Goal: Information Seeking & Learning: Learn about a topic

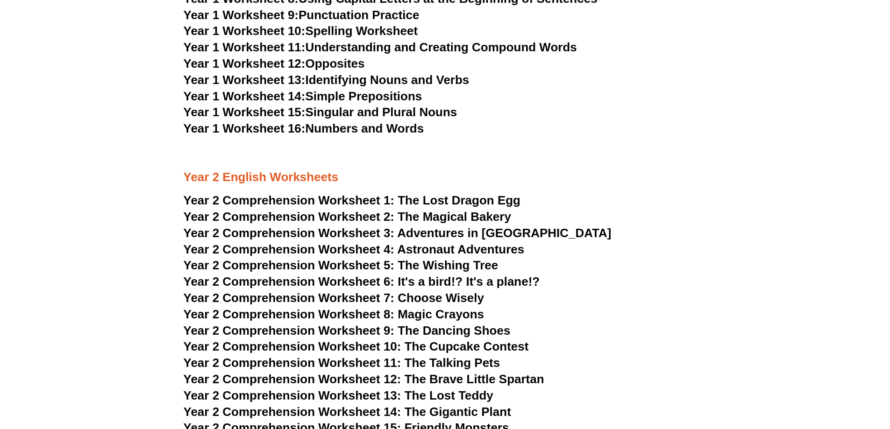
scroll to position [2010, 0]
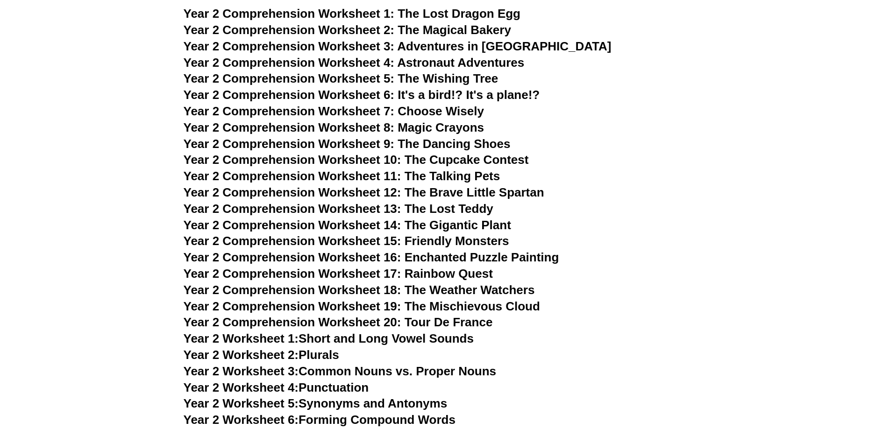
click at [347, 79] on span "Year 2 Comprehension Worksheet 5:" at bounding box center [289, 79] width 211 height 14
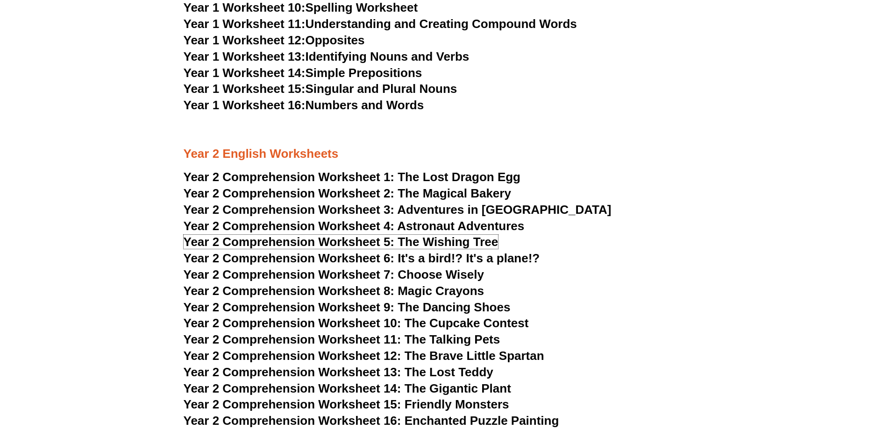
scroll to position [1823, 0]
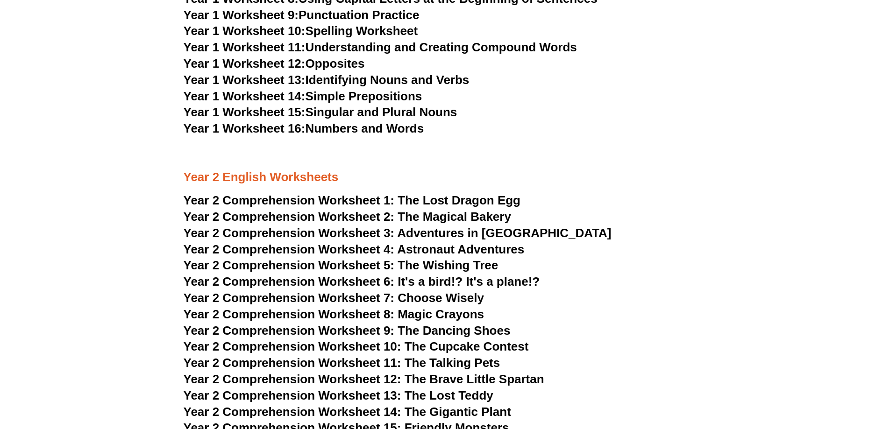
click at [448, 215] on span "The Magical Bakery" at bounding box center [455, 217] width 114 height 14
click at [405, 263] on span "The Wishing Tree" at bounding box center [448, 265] width 100 height 14
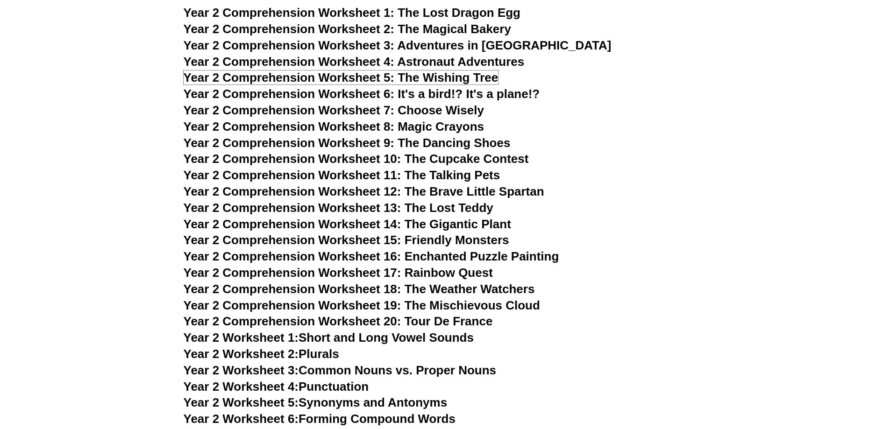
scroll to position [2010, 0]
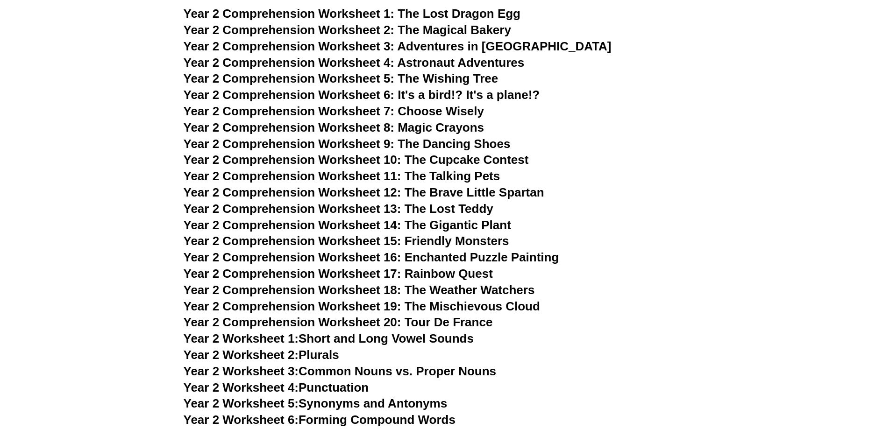
click at [443, 30] on span "The Magical Bakery" at bounding box center [455, 30] width 114 height 14
click at [486, 80] on span "The Wishing Tree" at bounding box center [448, 79] width 100 height 14
click at [459, 173] on span "Year 2 Comprehension Worksheet 11: The Talking Pets" at bounding box center [342, 176] width 317 height 14
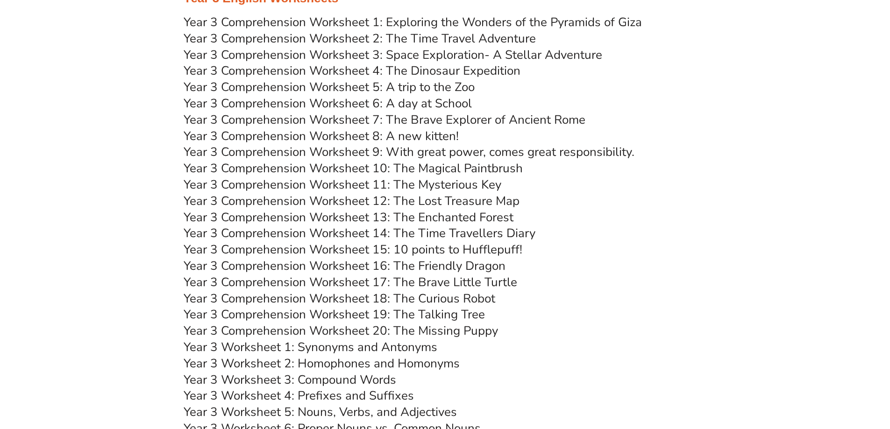
scroll to position [2710, 0]
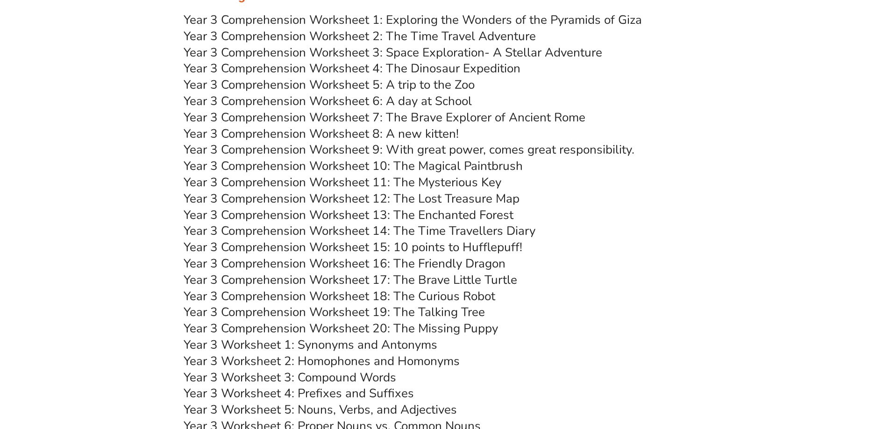
click at [343, 347] on link "Year 3 Worksheet 1: Synonyms and Antonyms" at bounding box center [311, 345] width 254 height 16
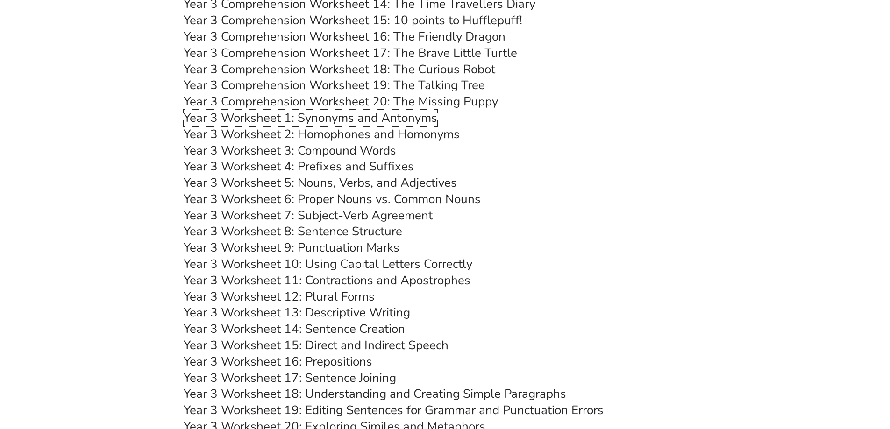
scroll to position [2944, 0]
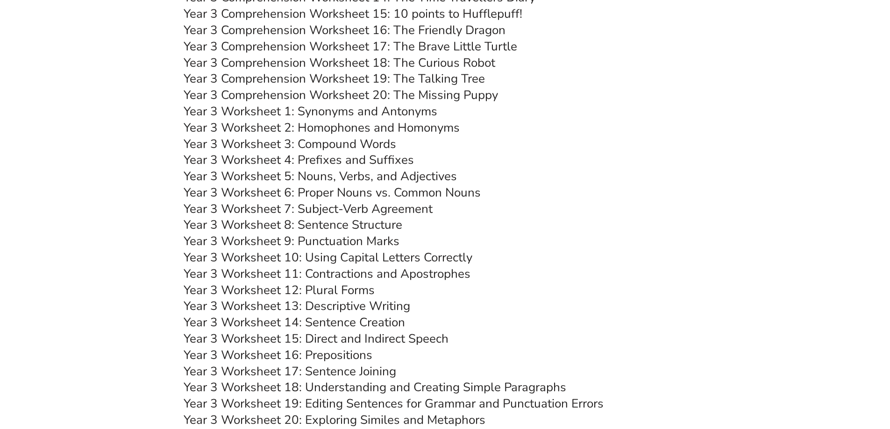
click at [384, 258] on link "Year 3 Worksheet 10: Using Capital Letters Correctly" at bounding box center [328, 258] width 289 height 16
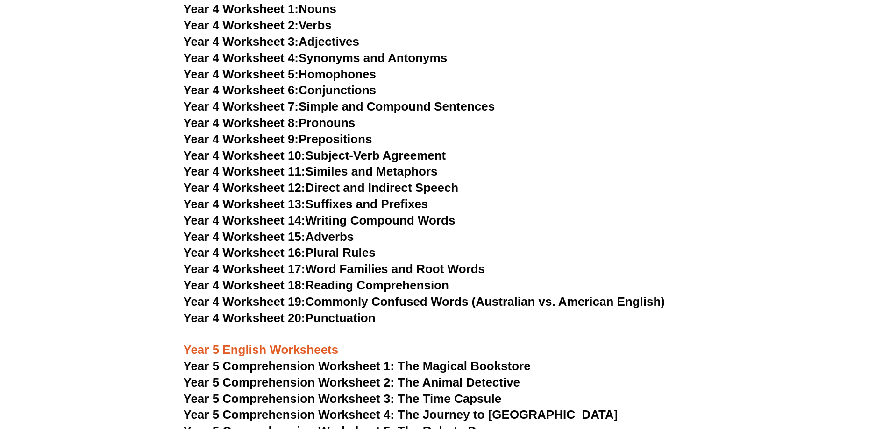
scroll to position [3645, 0]
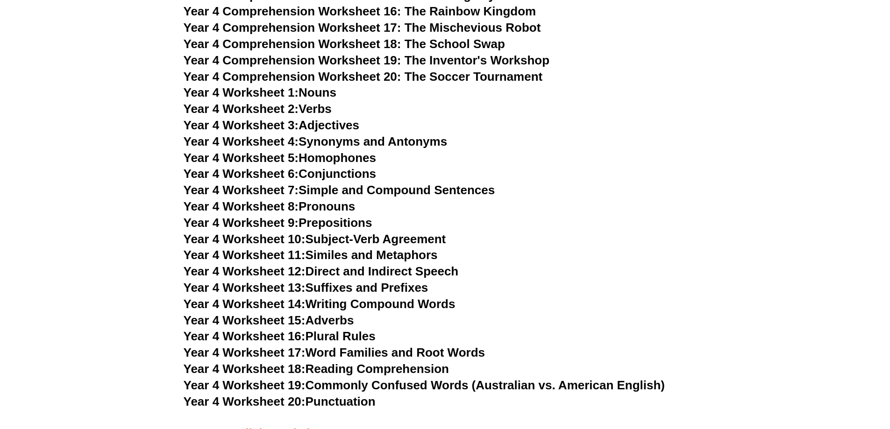
click at [323, 107] on link "Year 4 Worksheet 2: Verbs" at bounding box center [258, 109] width 148 height 14
click at [346, 337] on link "Year 4 Worksheet 16: Plural Rules" at bounding box center [280, 336] width 192 height 14
click at [393, 368] on link "Year 4 Worksheet 18: Reading Comprehension" at bounding box center [316, 369] width 265 height 14
click at [472, 188] on link "Year 4 Worksheet 7: Simple and Compound Sentences" at bounding box center [340, 190] width 312 height 14
click at [353, 335] on link "Year 4 Worksheet 16: Plural Rules" at bounding box center [280, 336] width 192 height 14
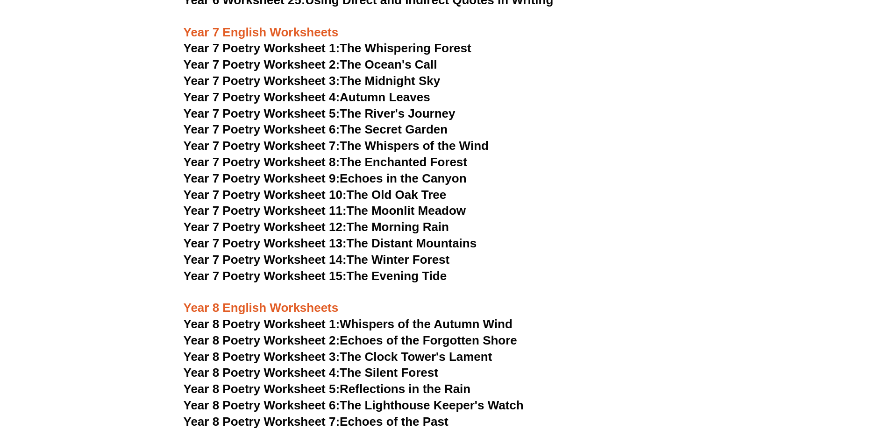
scroll to position [5561, 0]
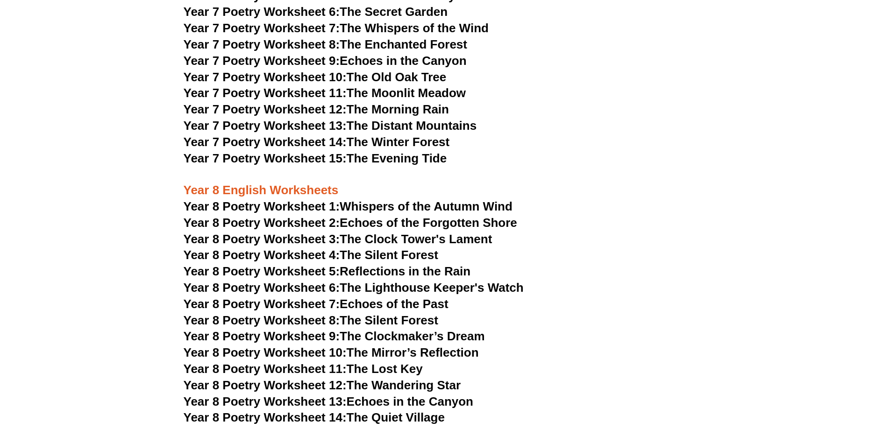
click at [375, 200] on link "Year 8 Poetry Worksheet 1: Whispers of the Autumn Wind" at bounding box center [348, 207] width 329 height 14
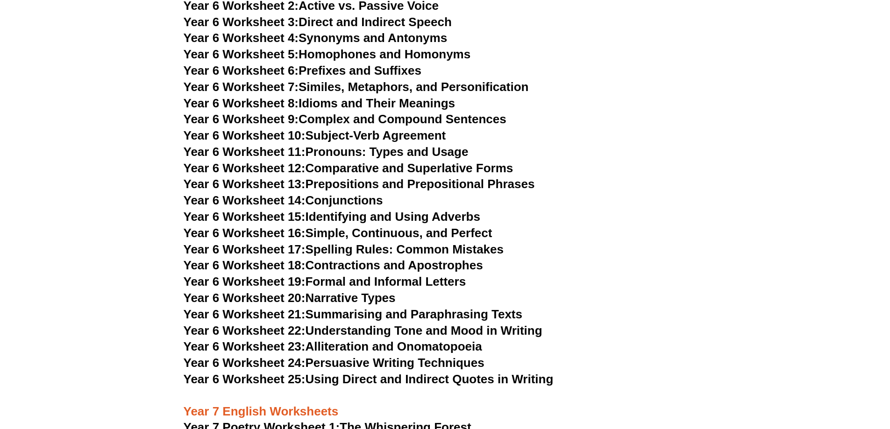
scroll to position [5047, 0]
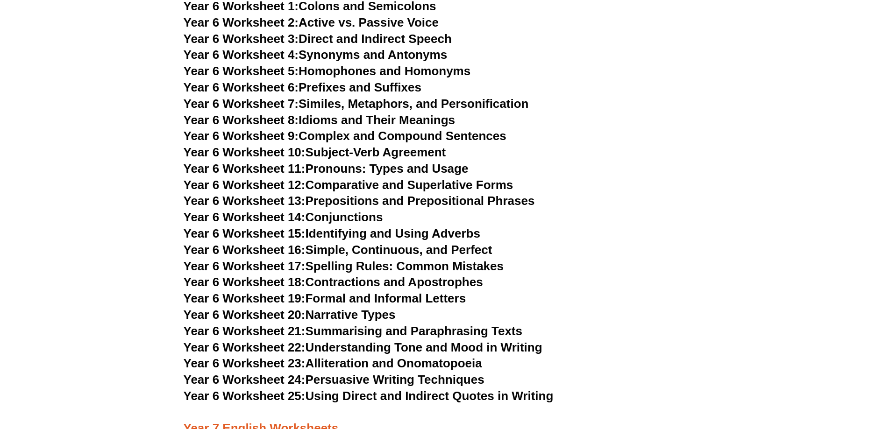
click at [316, 113] on link "Year 6 Worksheet 8: Idioms and Their Meanings" at bounding box center [320, 120] width 272 height 14
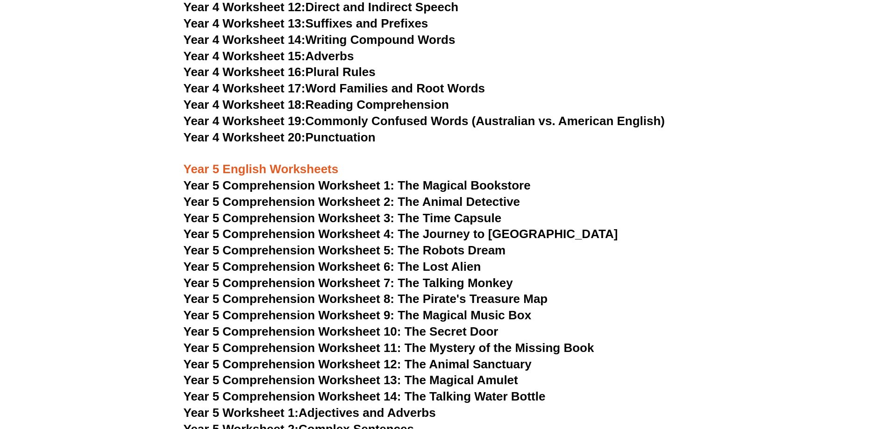
scroll to position [3832, 0]
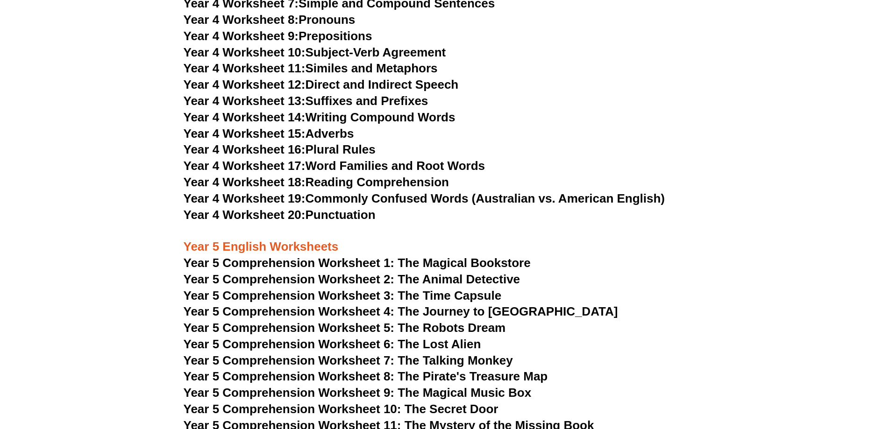
click at [382, 164] on link "Year 4 Worksheet 17: Word Families and Root Words" at bounding box center [334, 166] width 301 height 14
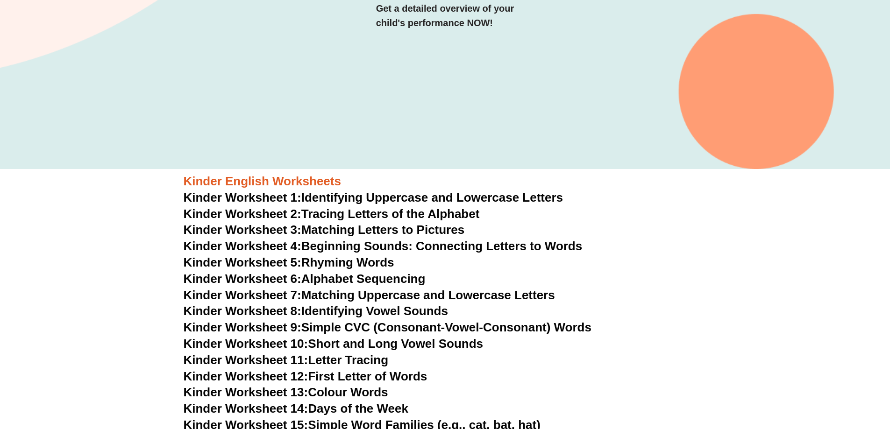
scroll to position [232, 0]
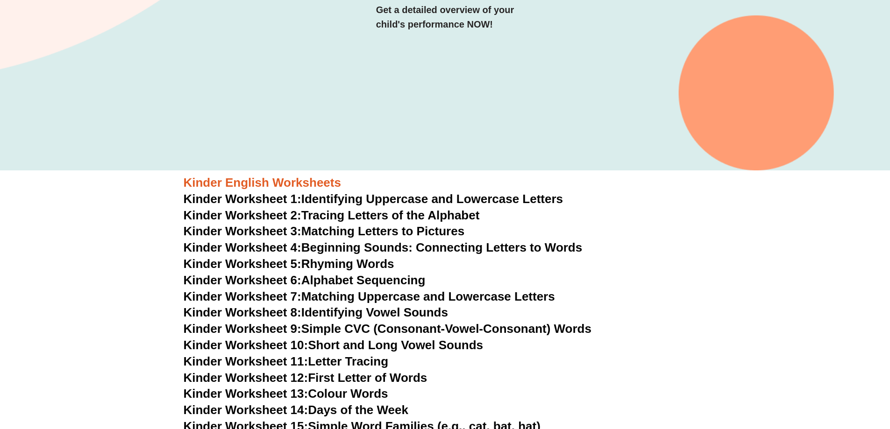
click at [389, 201] on link "Kinder Worksheet 1: Identifying Uppercase and Lowercase Letters" at bounding box center [374, 199] width 380 height 14
click at [421, 216] on link "Kinder Worksheet 2: Tracing Letters of the Alphabet" at bounding box center [332, 215] width 296 height 14
click at [437, 232] on link "Kinder Worksheet 3: Matching Letters to Pictures" at bounding box center [324, 231] width 281 height 14
click at [393, 279] on link "Kinder Worksheet 6: Alphabet Sequencing" at bounding box center [305, 280] width 242 height 14
